Goal: Task Accomplishment & Management: Use online tool/utility

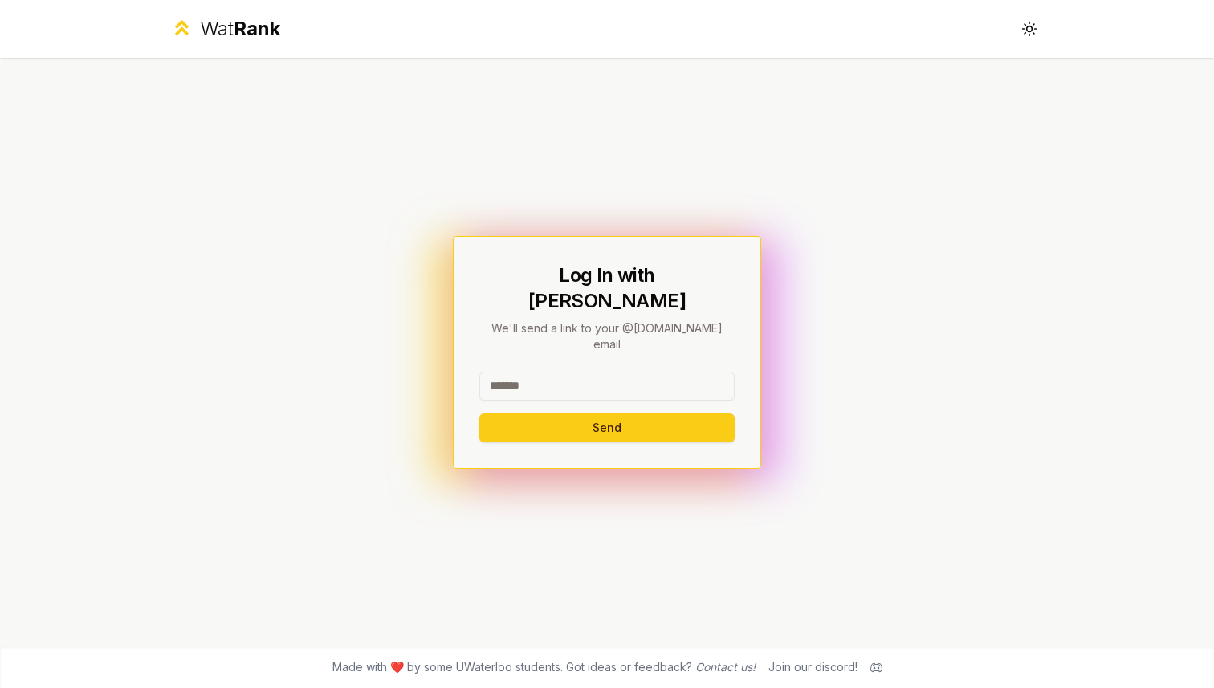
click at [544, 372] on input at bounding box center [606, 386] width 255 height 29
type input "*******"
click at [518, 413] on button "Send" at bounding box center [606, 427] width 255 height 29
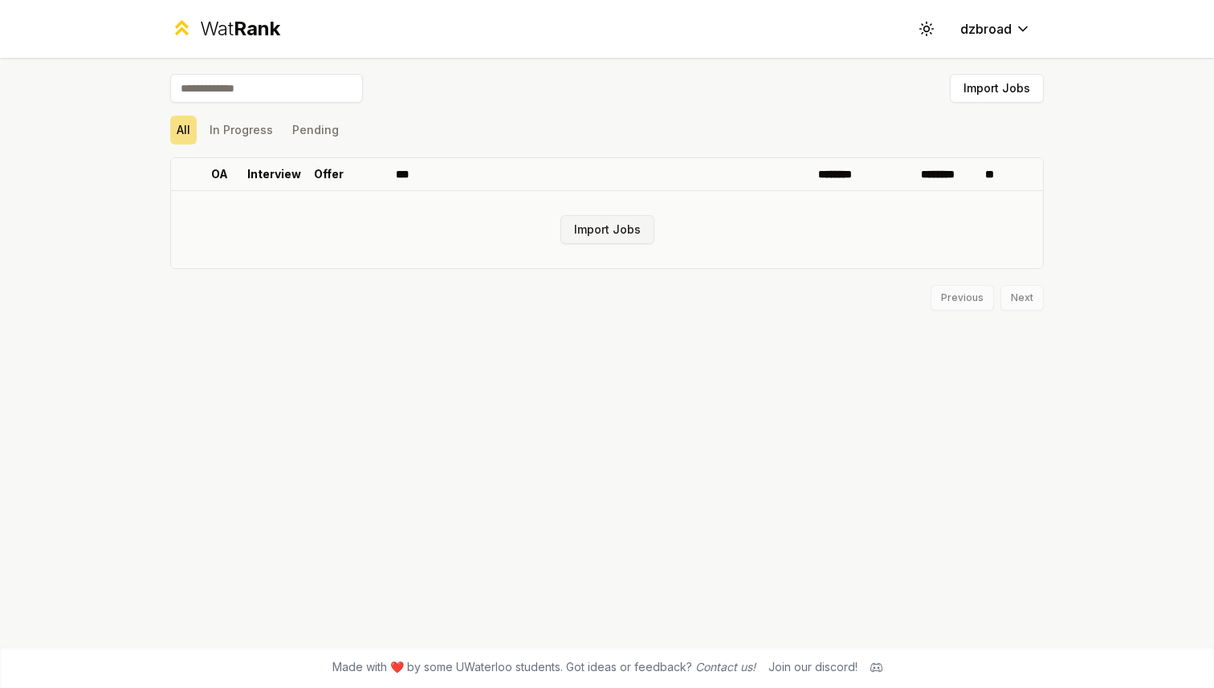
click at [638, 230] on button "Import Jobs" at bounding box center [607, 229] width 94 height 29
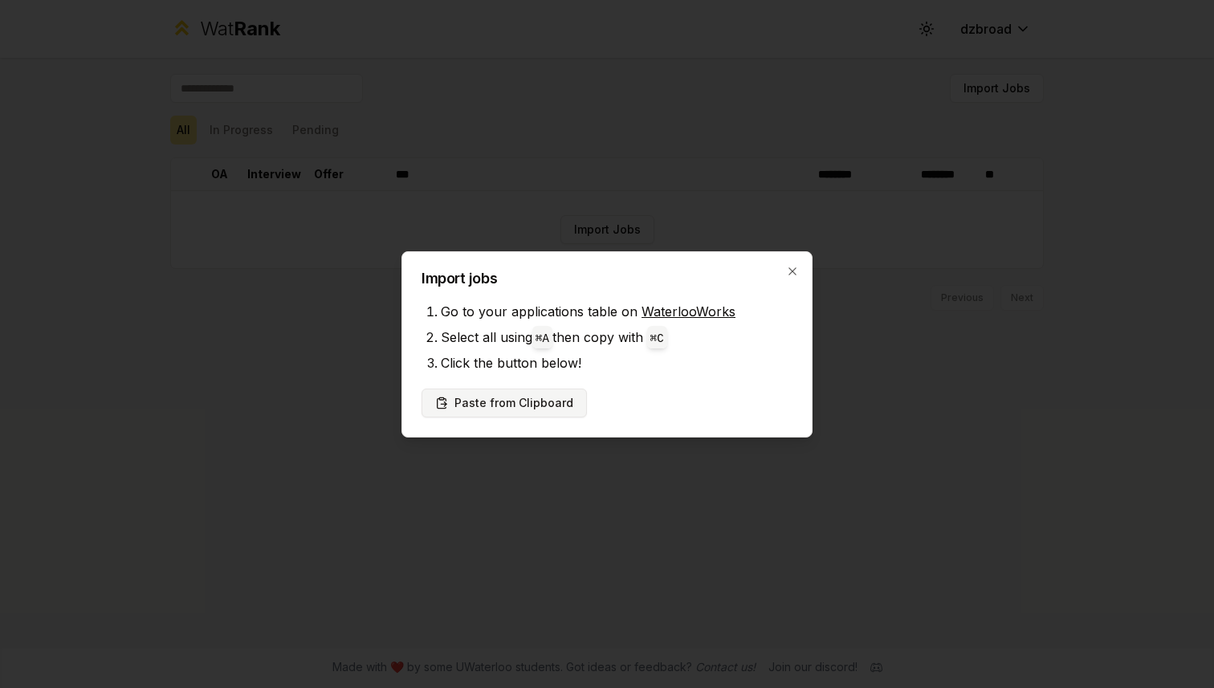
click at [518, 413] on button "Paste from Clipboard" at bounding box center [503, 403] width 165 height 29
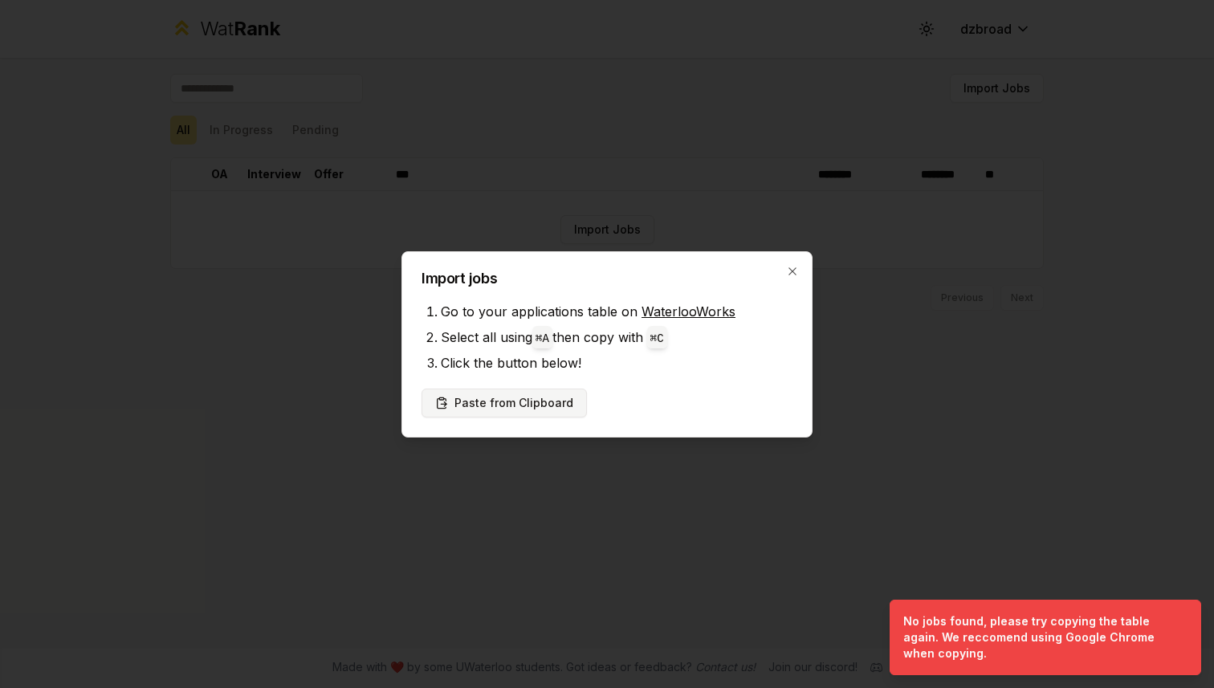
click at [541, 397] on button "Paste from Clipboard" at bounding box center [503, 403] width 165 height 29
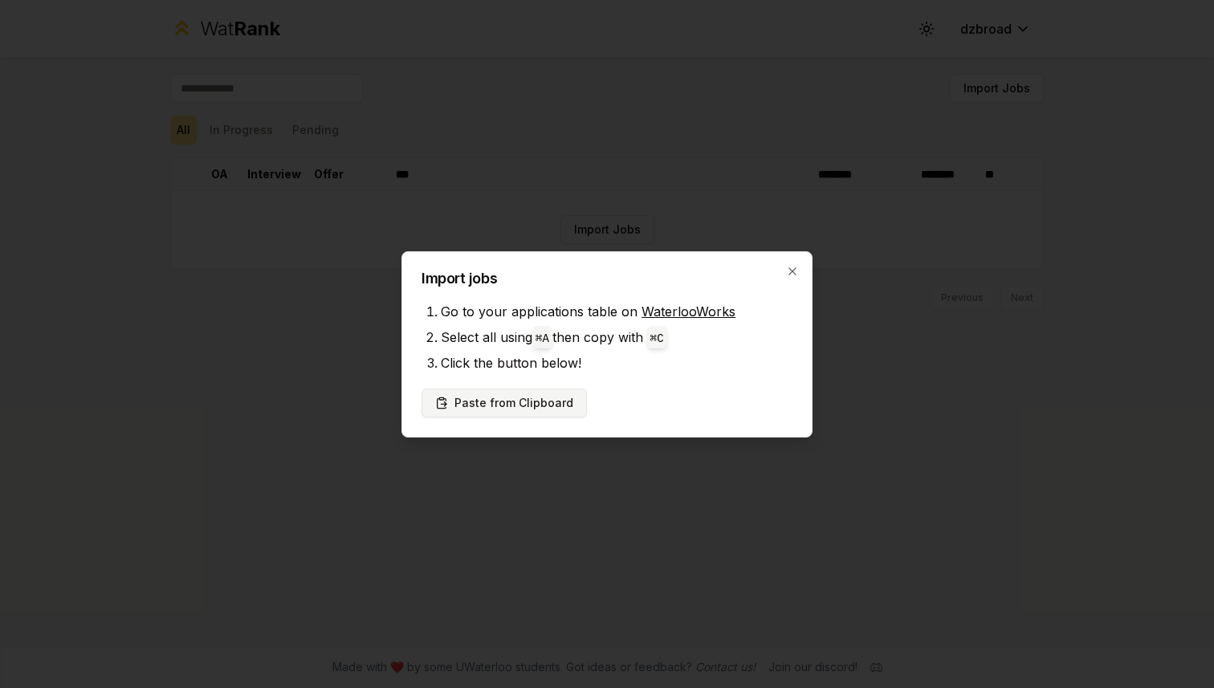
click at [503, 397] on button "Paste from Clipboard" at bounding box center [503, 403] width 165 height 29
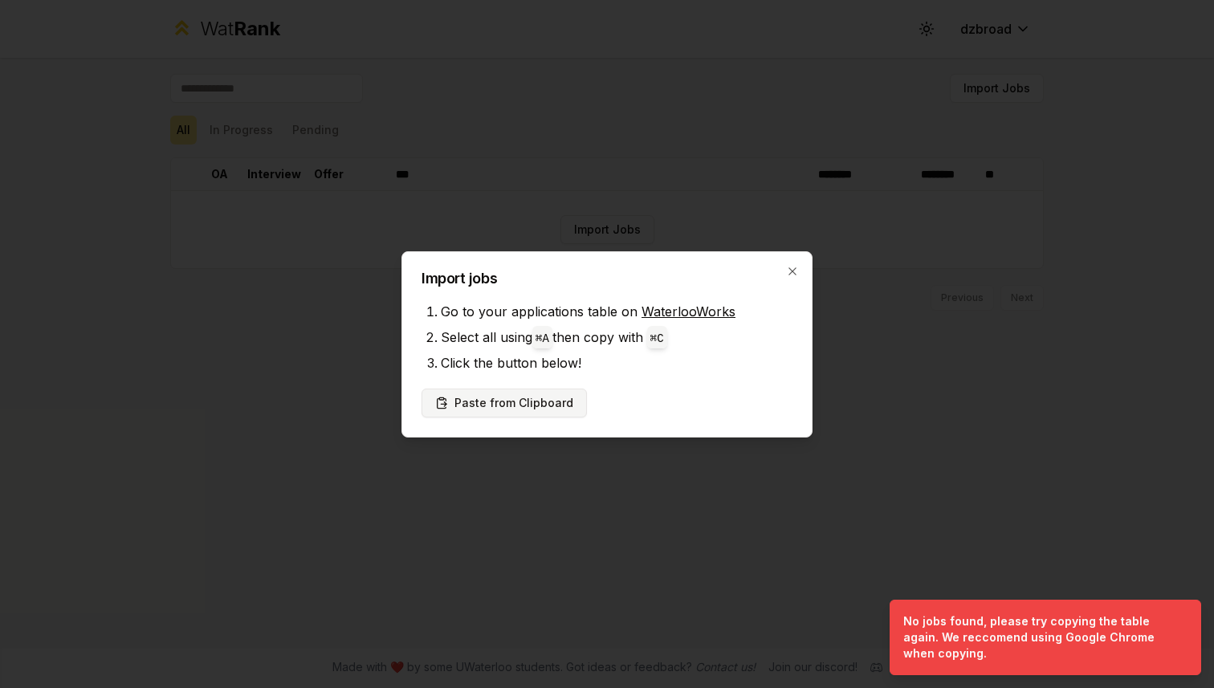
click at [503, 397] on button "Paste from Clipboard" at bounding box center [503, 403] width 165 height 29
